Goal: Task Accomplishment & Management: Complete application form

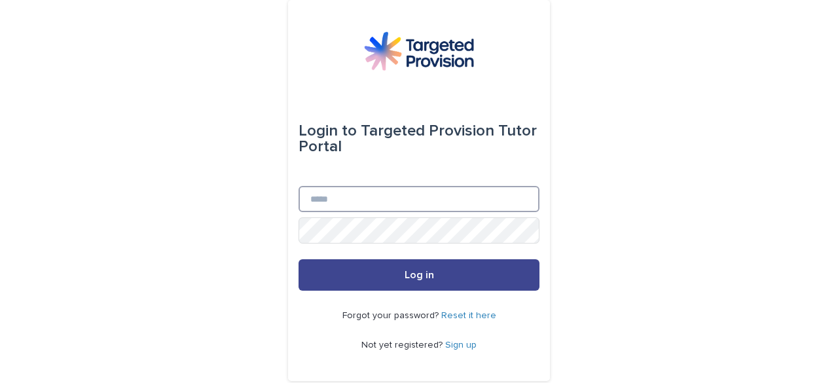
type input "**********"
click at [452, 264] on button "Log in" at bounding box center [419, 274] width 241 height 31
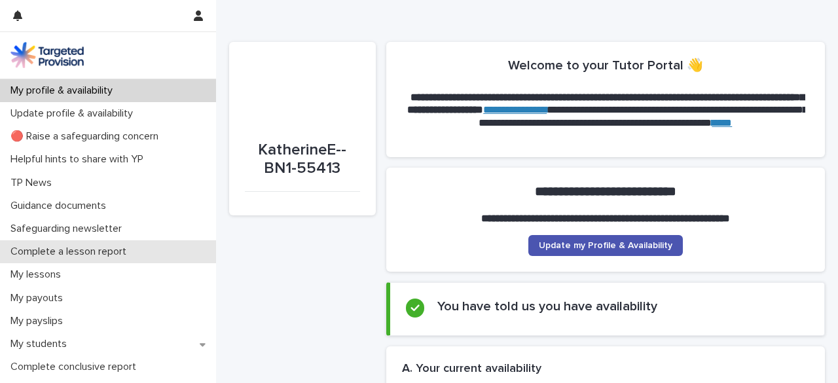
click at [103, 248] on p "Complete a lesson report" at bounding box center [71, 252] width 132 height 12
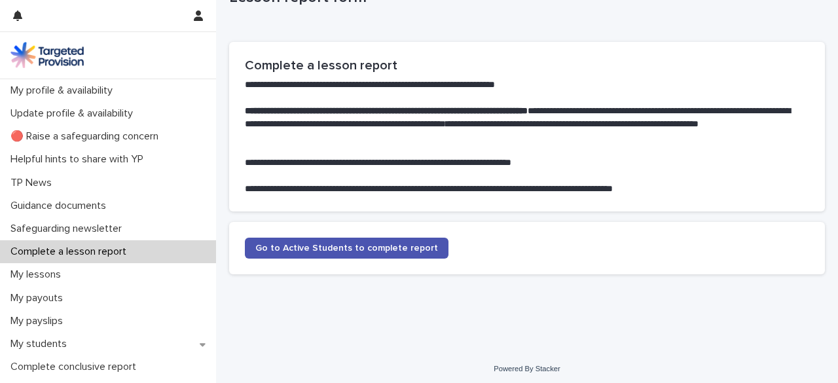
scroll to position [56, 0]
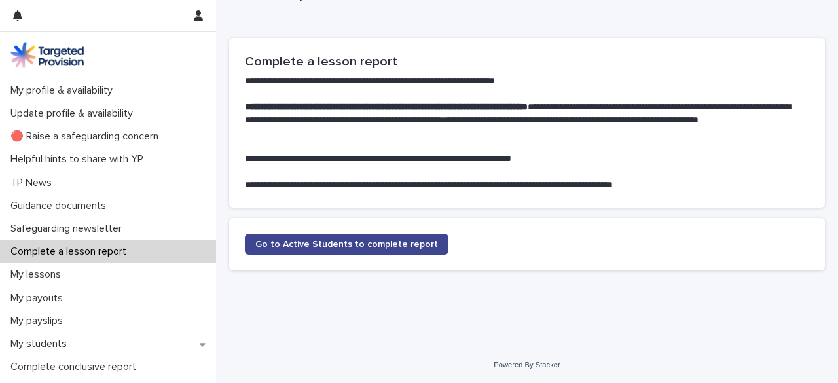
click at [380, 244] on span "Go to Active Students to complete report" at bounding box center [346, 244] width 183 height 9
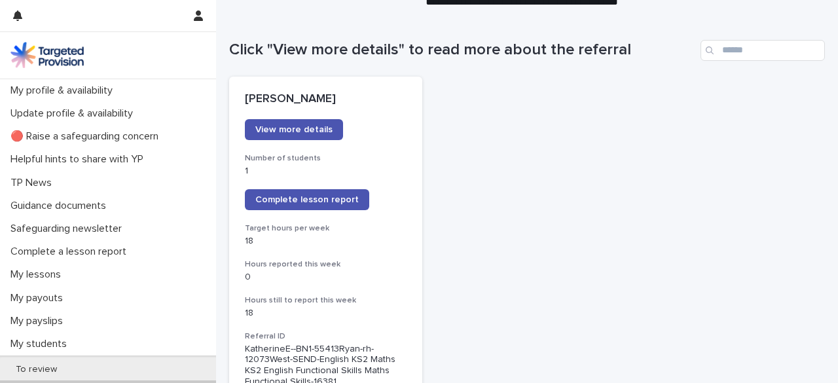
scroll to position [140, 0]
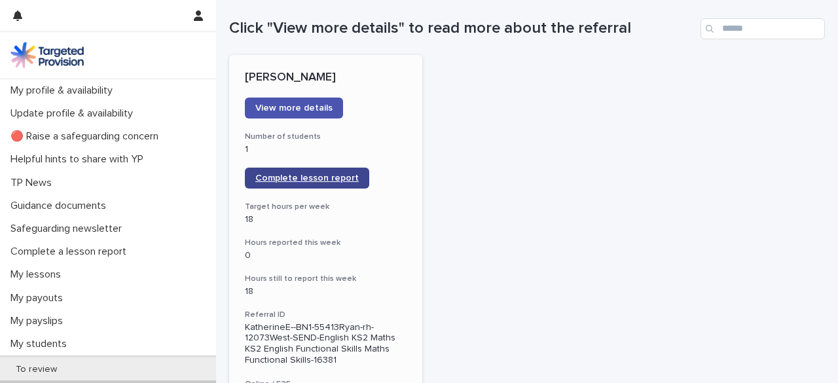
click at [331, 174] on span "Complete lesson report" at bounding box center [306, 178] width 103 height 9
